Goal: Information Seeking & Learning: Find specific fact

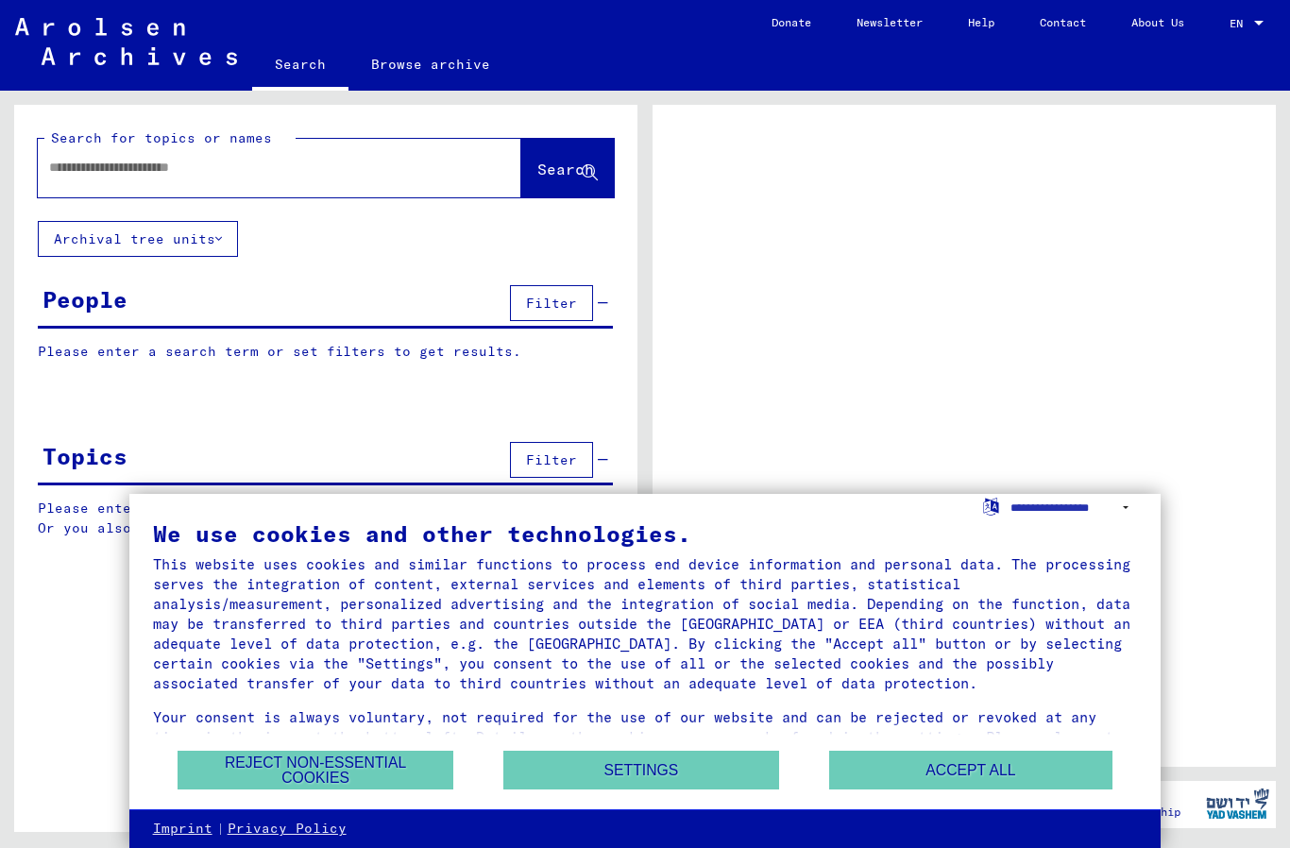
click at [1024, 780] on button "Accept all" at bounding box center [970, 770] width 283 height 39
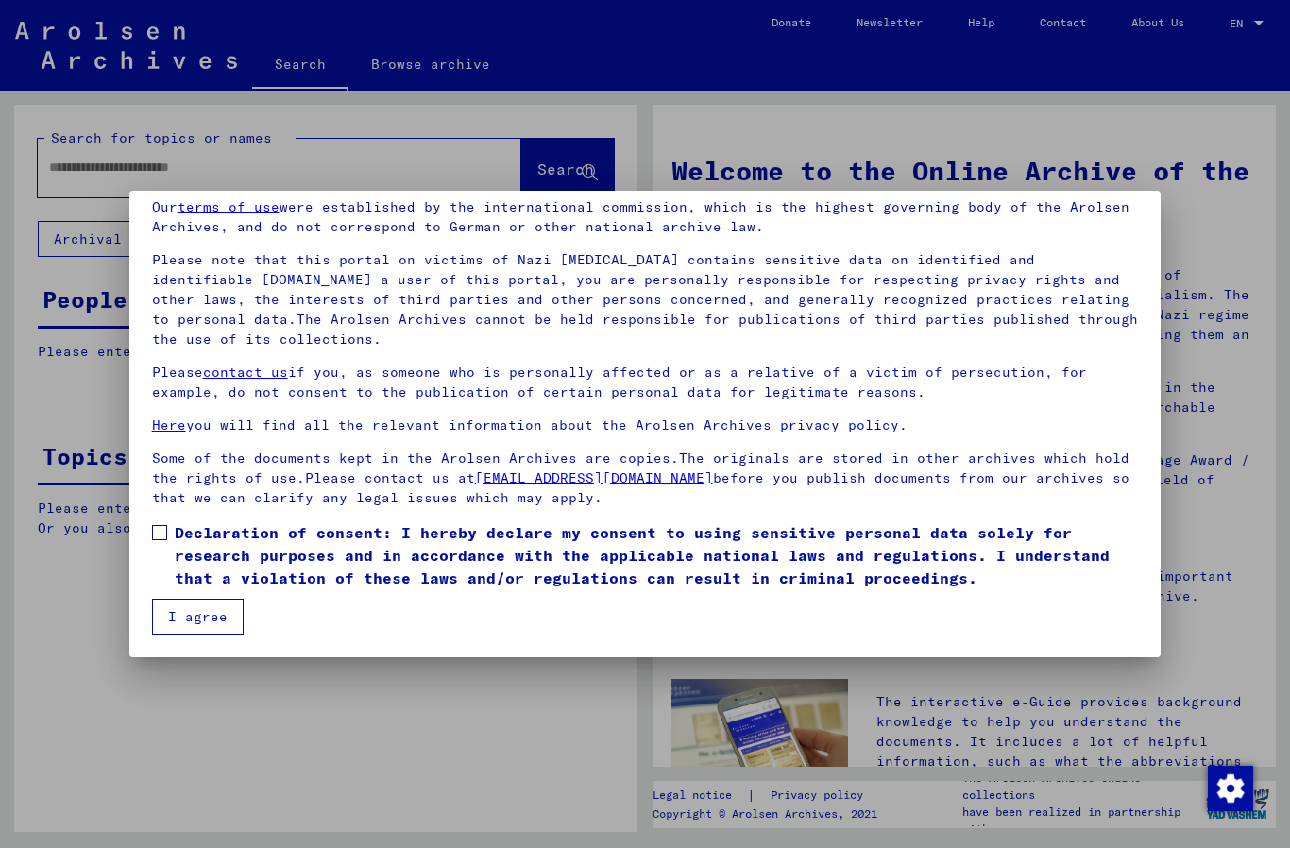
scroll to position [78, 0]
click at [164, 525] on span at bounding box center [159, 532] width 15 height 15
click at [205, 618] on button "I agree" at bounding box center [198, 617] width 92 height 36
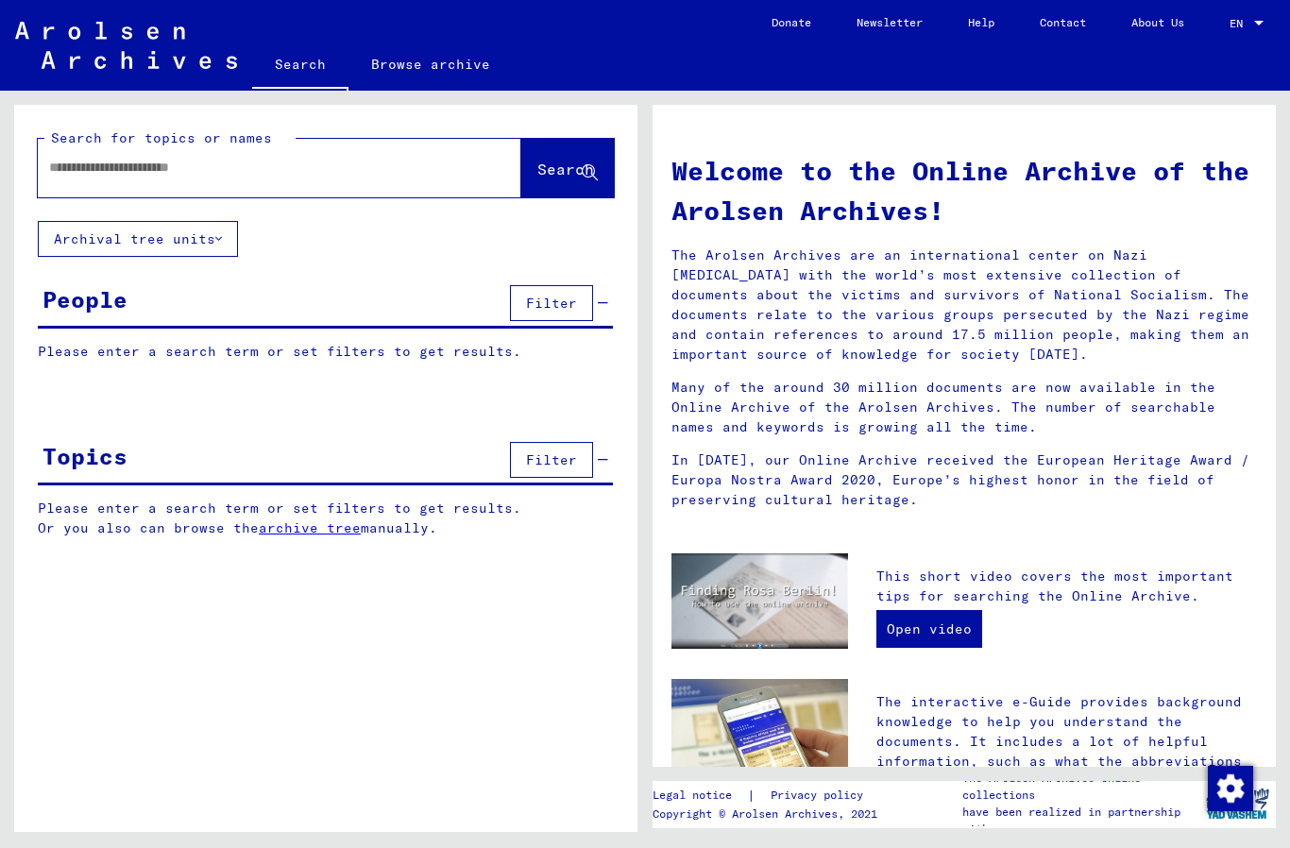
click at [160, 168] on input "text" at bounding box center [257, 168] width 416 height 20
click at [582, 171] on icon at bounding box center [590, 173] width 16 height 16
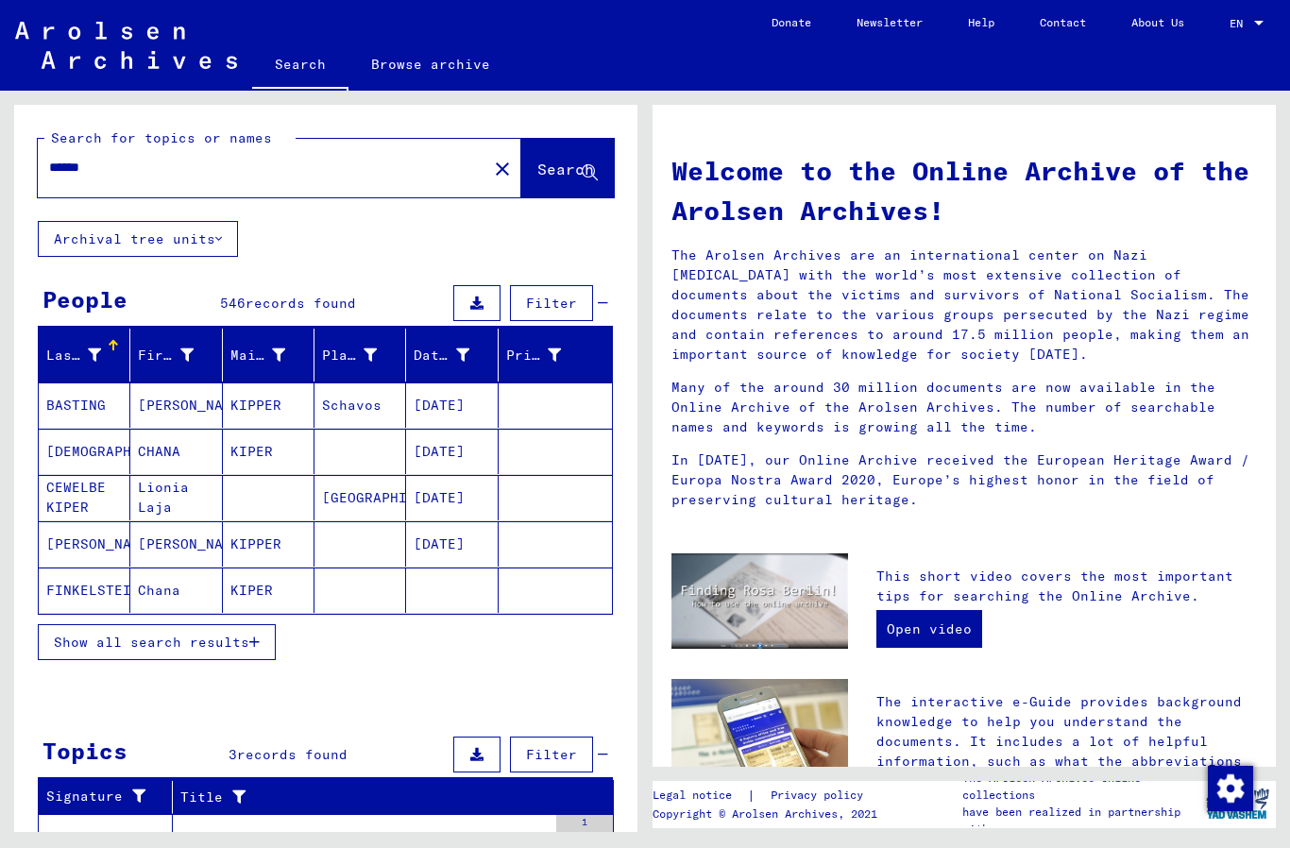
click at [66, 166] on input "******" at bounding box center [257, 168] width 416 height 20
type input "*"
click at [581, 162] on span "Search" at bounding box center [566, 169] width 57 height 19
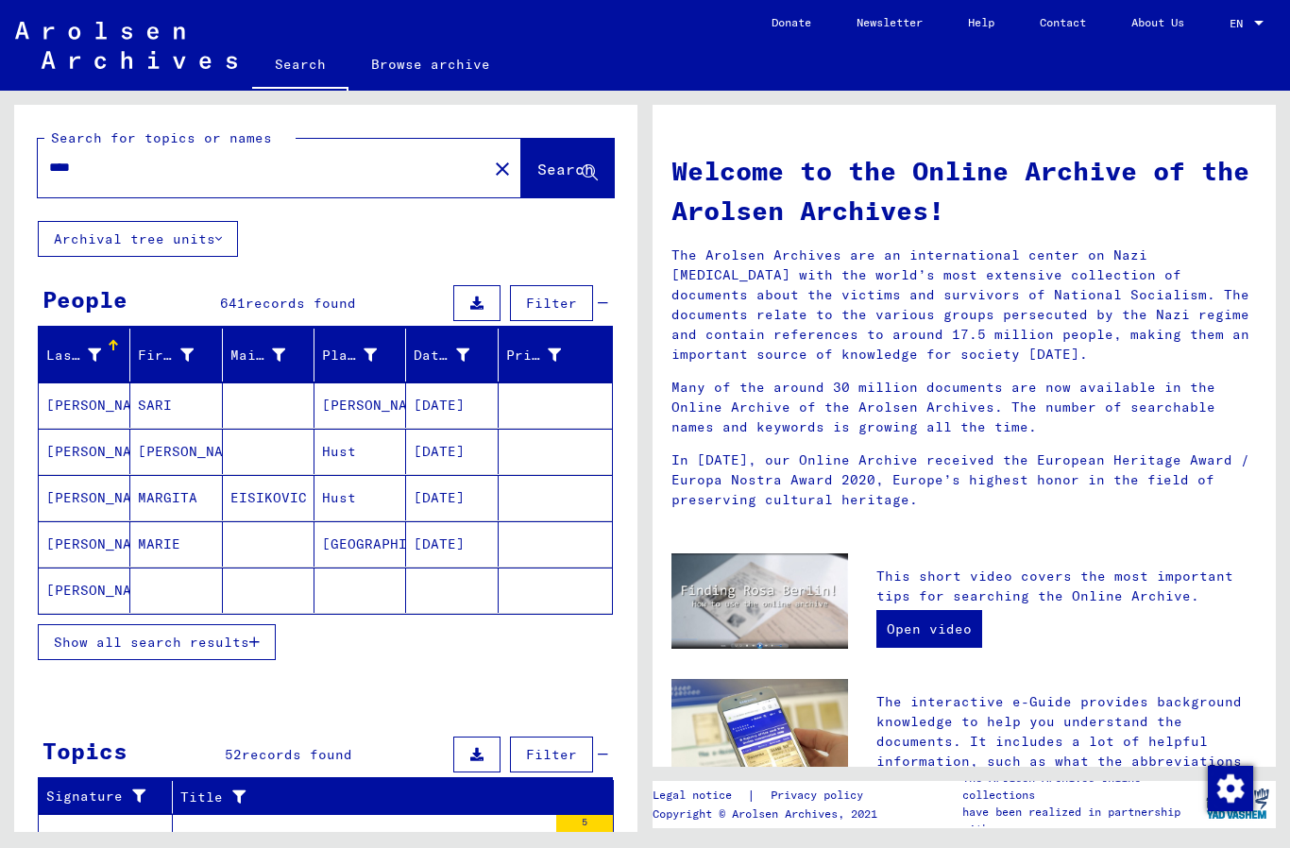
click at [108, 164] on input "****" at bounding box center [257, 168] width 416 height 20
type input "*"
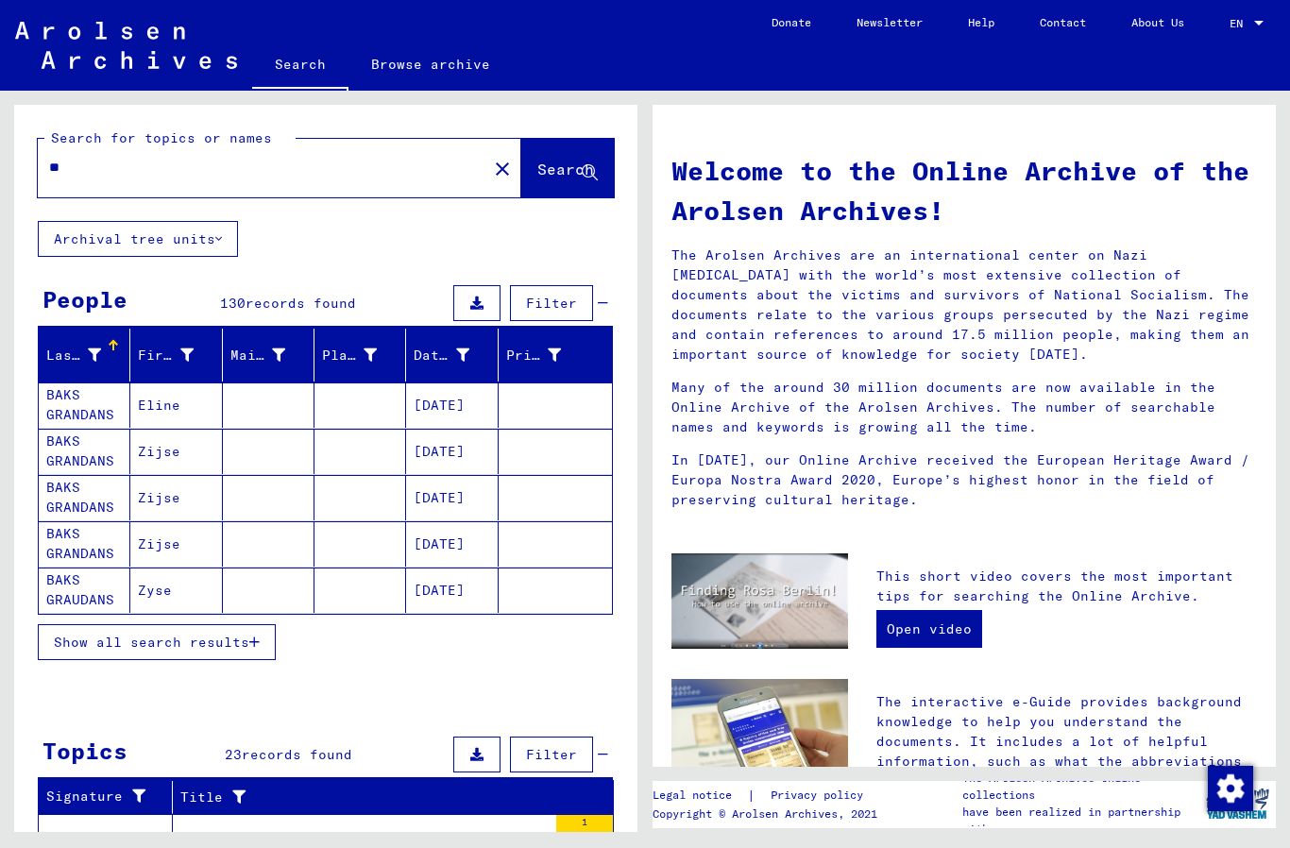
type input "*"
